Goal: Communication & Community: Answer question/provide support

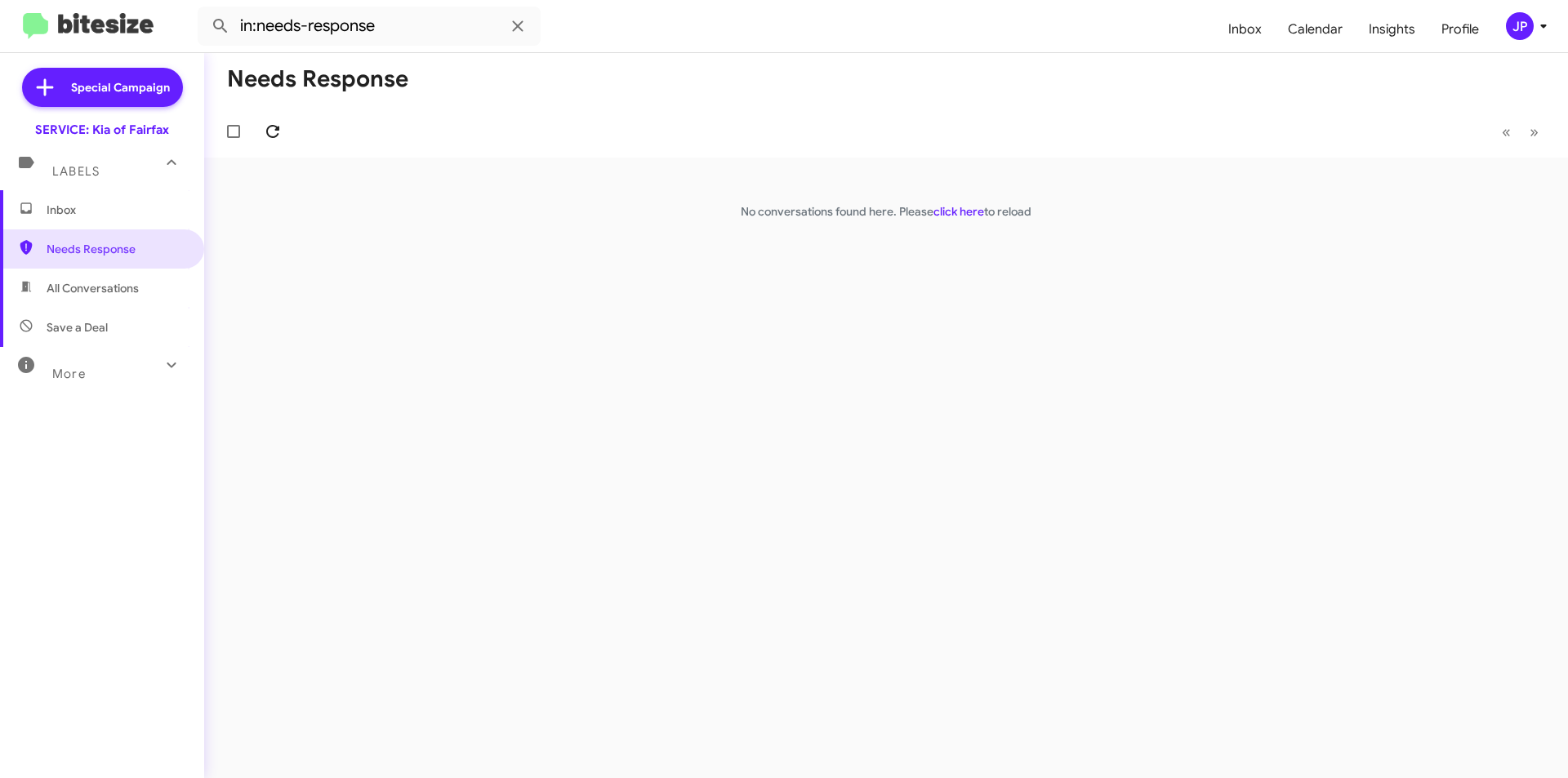
click at [266, 136] on icon at bounding box center [272, 131] width 20 height 20
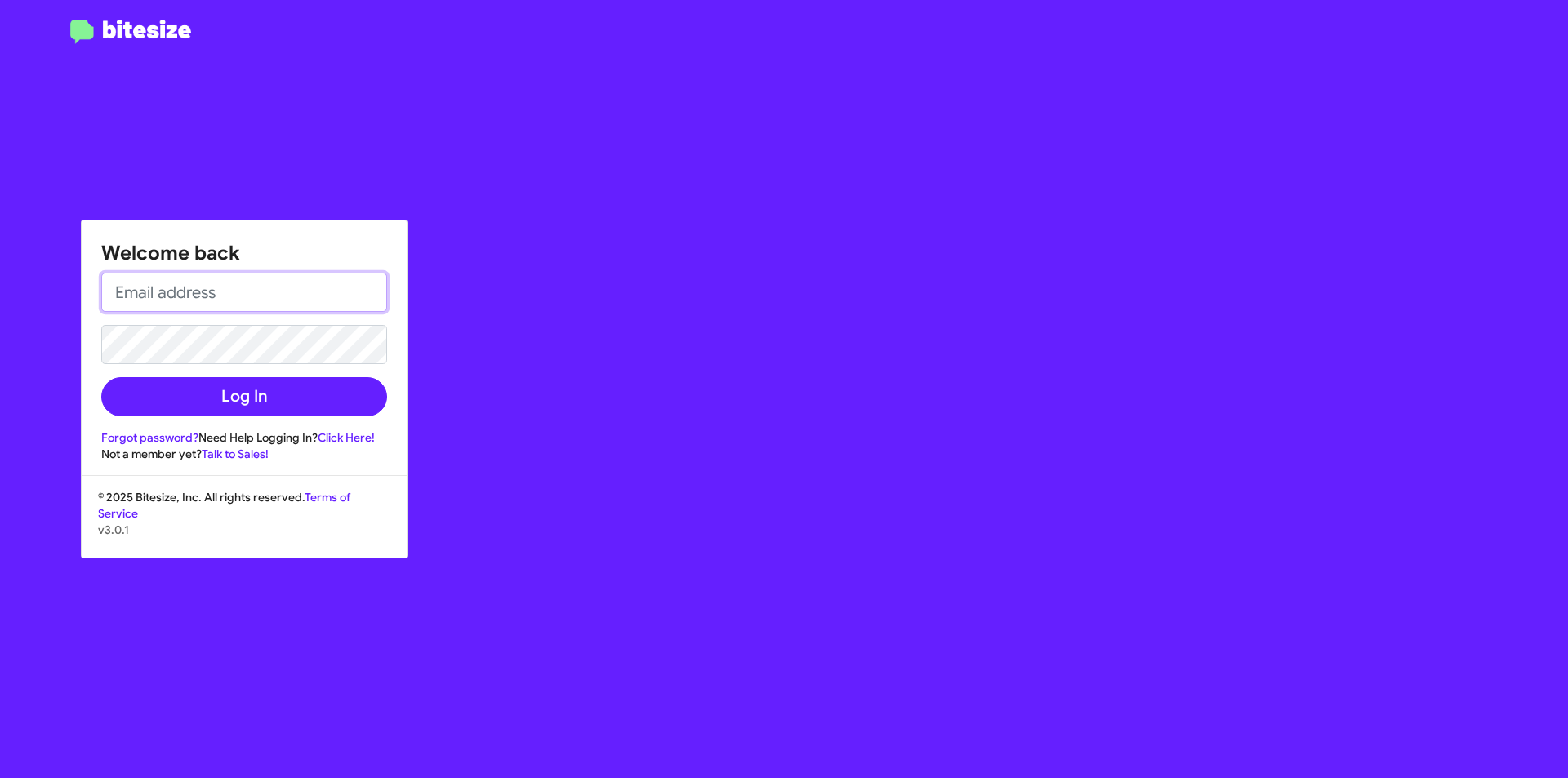
type input "[EMAIL_ADDRESS][DOMAIN_NAME]"
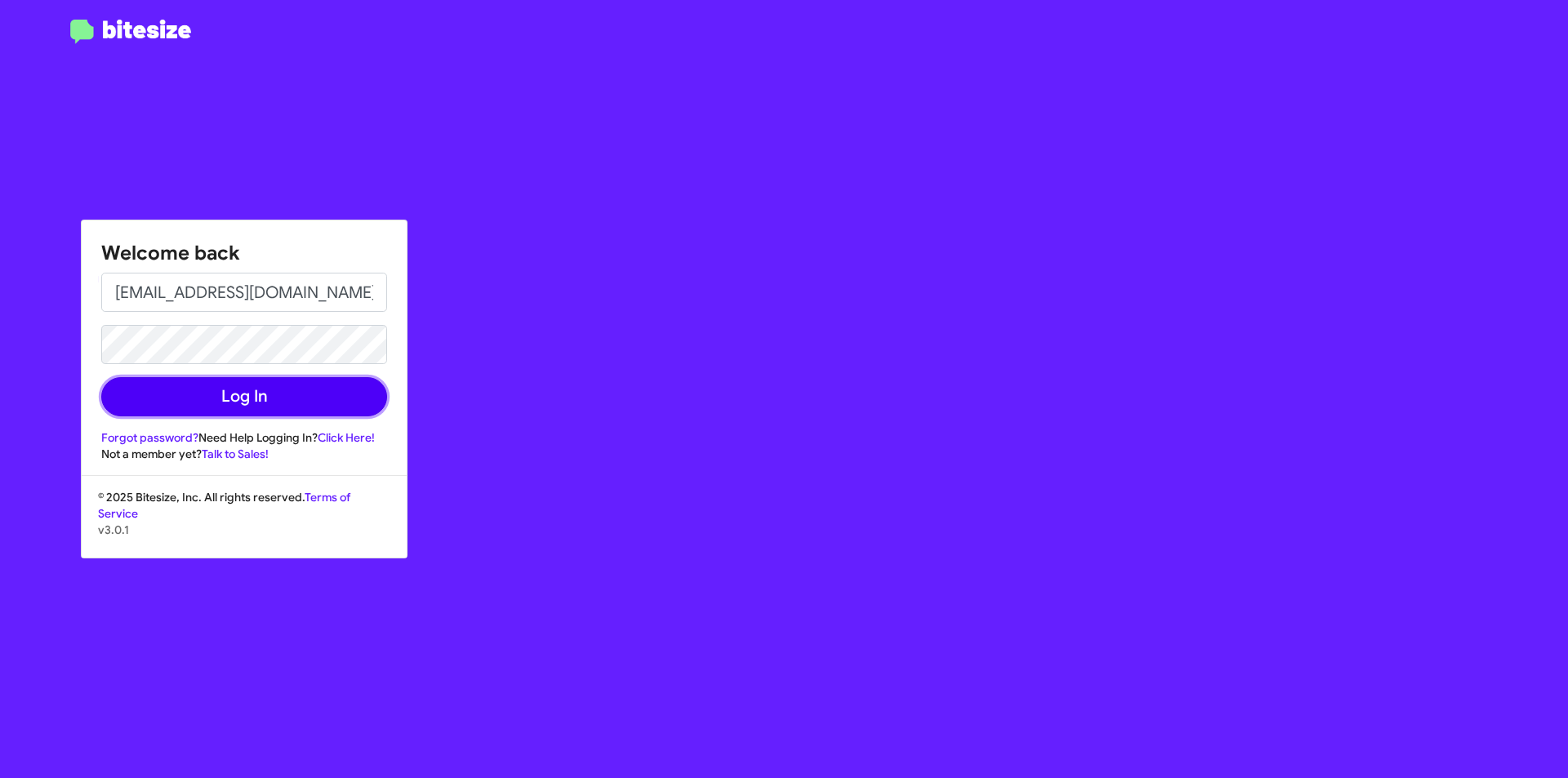
click at [230, 393] on button "Log In" at bounding box center [244, 397] width 286 height 39
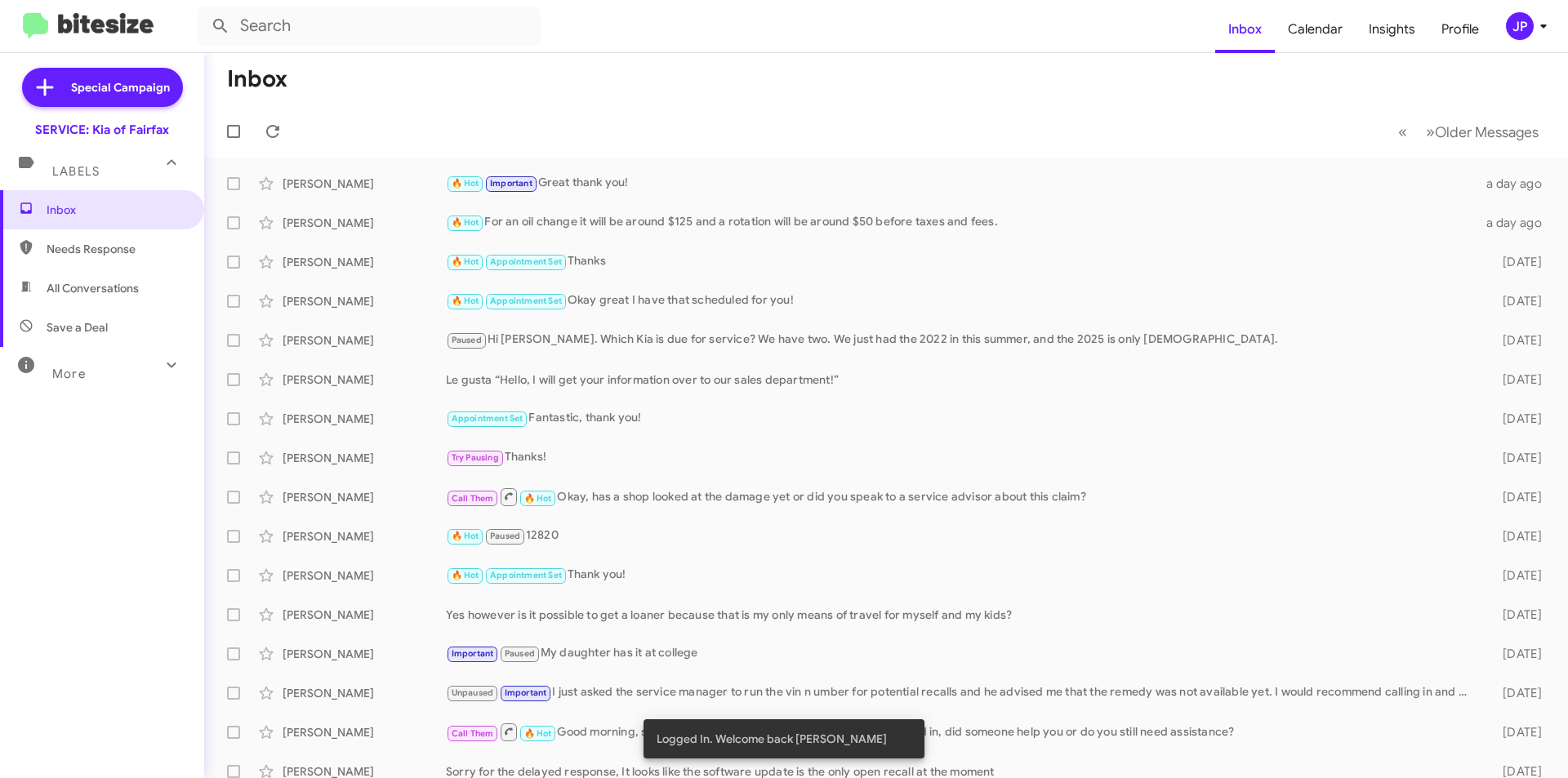
click at [34, 272] on span "All Conversations" at bounding box center [102, 288] width 205 height 39
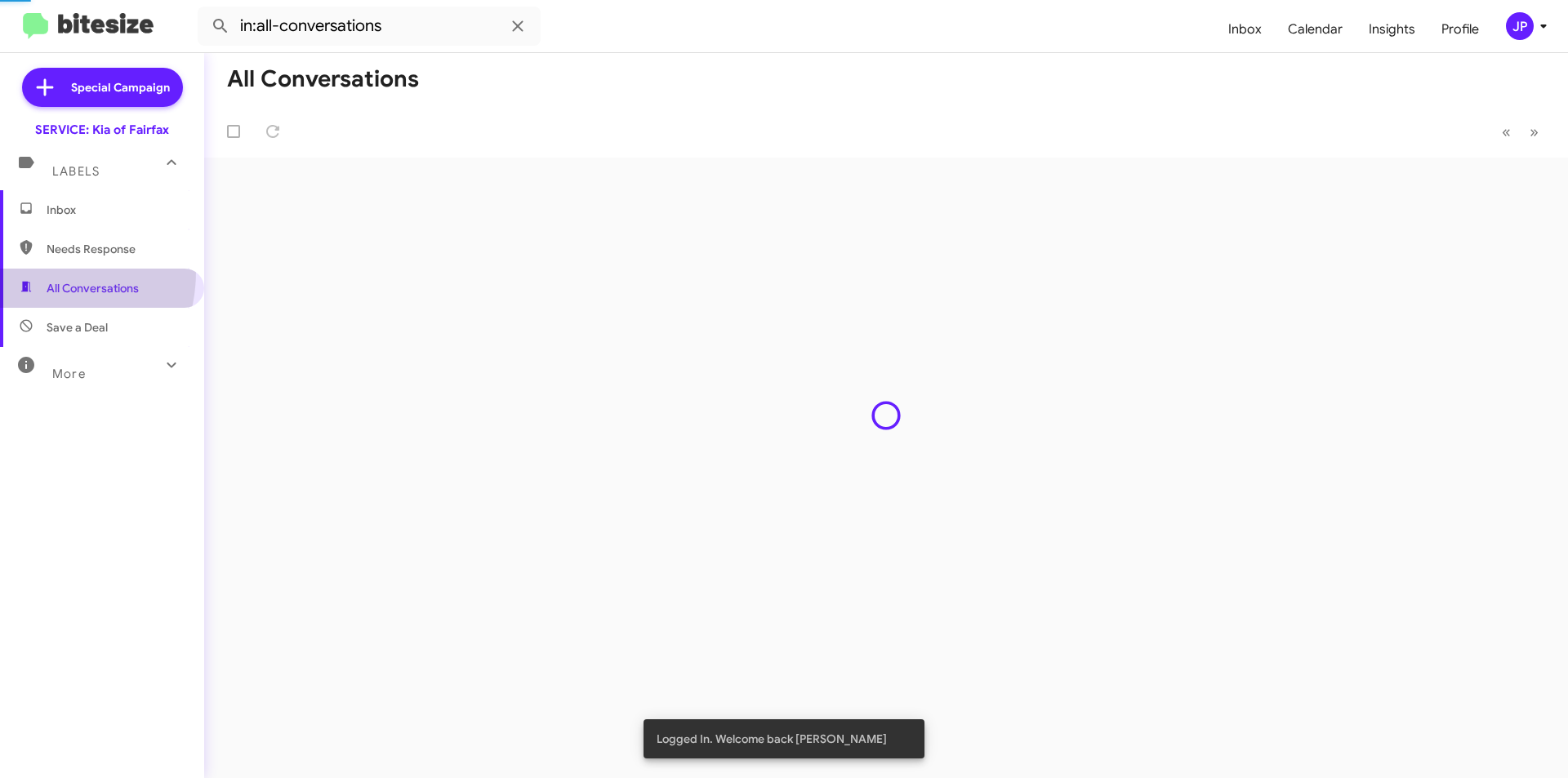
click at [43, 258] on span "Needs Response" at bounding box center [102, 249] width 205 height 39
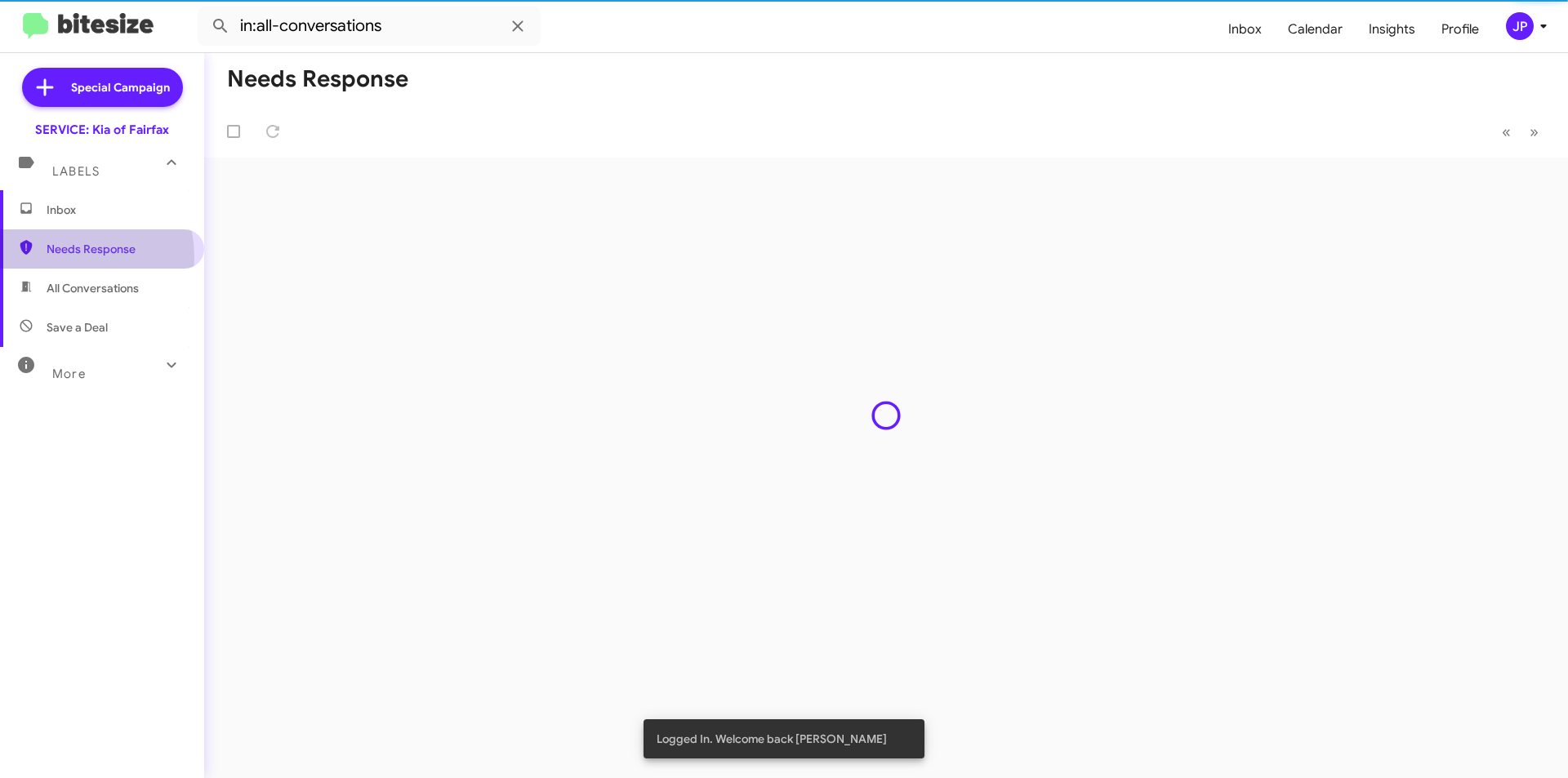
type input "in:needs-response"
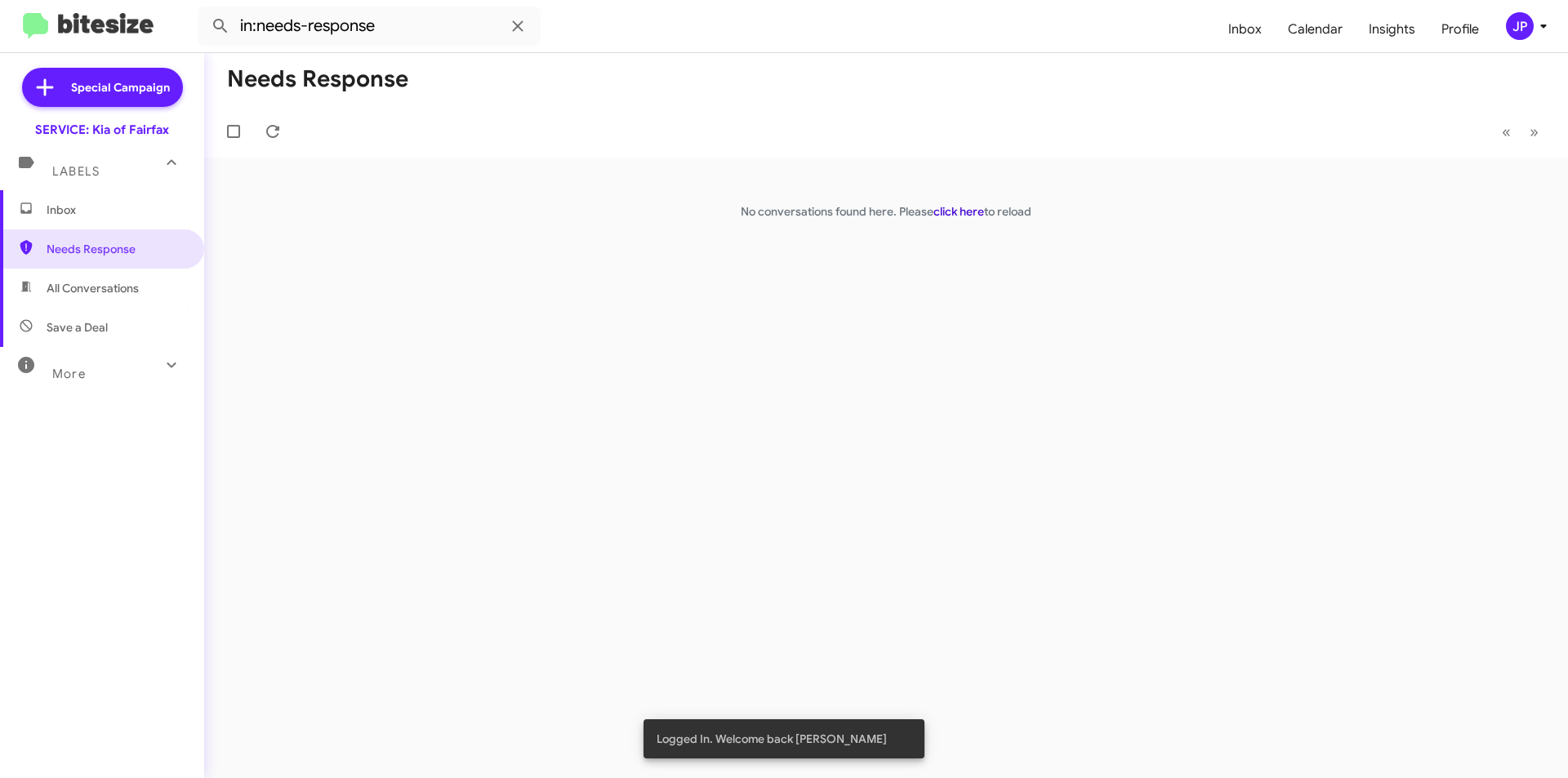
click at [980, 223] on div "Needs Response « Previous » Next No conversations found here. Please click here…" at bounding box center [886, 416] width 1363 height 725
click at [979, 210] on link "click here" at bounding box center [959, 212] width 51 height 15
